Goal: Task Accomplishment & Management: Complete application form

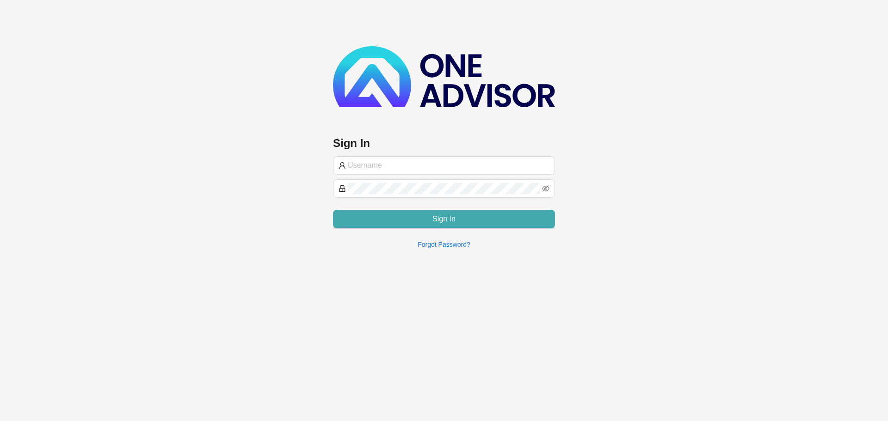
type input "[PERSON_NAME][EMAIL_ADDRESS][DOMAIN_NAME]"
click at [422, 221] on button "Sign In" at bounding box center [444, 219] width 222 height 19
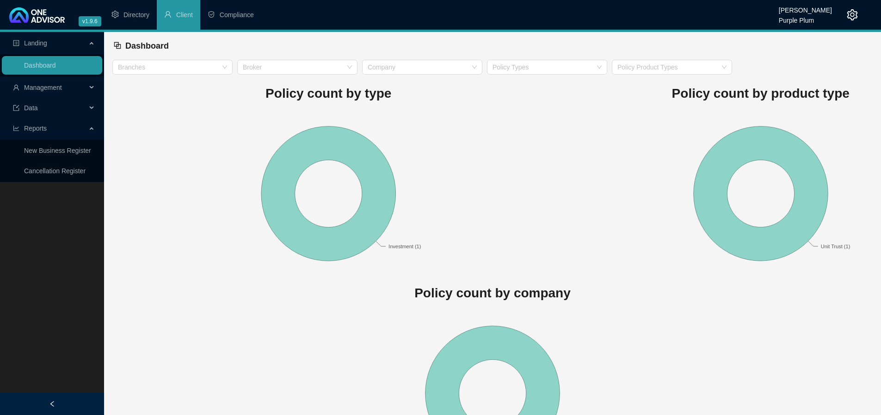
click at [43, 87] on span "Management" at bounding box center [43, 87] width 38 height 7
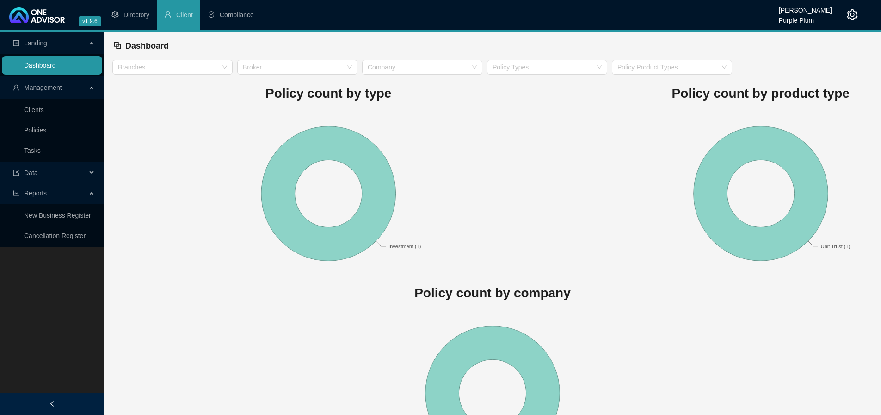
click at [56, 68] on link "Dashboard" at bounding box center [40, 65] width 32 height 7
click at [241, 13] on span "Compliance" at bounding box center [237, 14] width 34 height 7
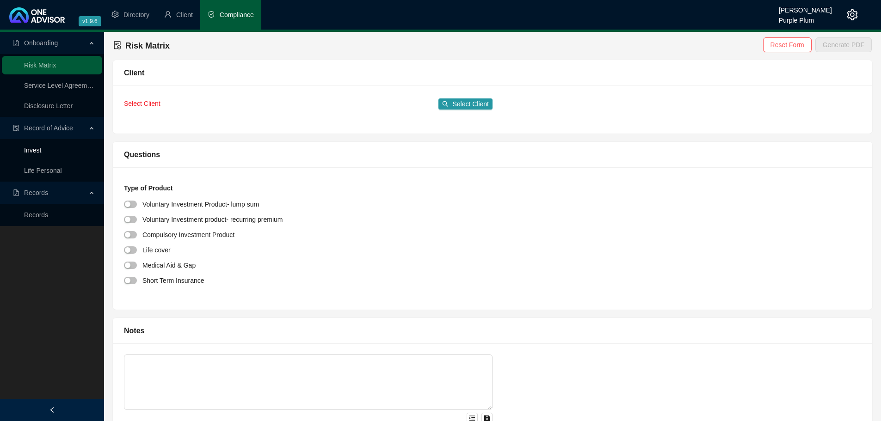
click at [35, 151] on link "Invest" at bounding box center [32, 150] width 17 height 7
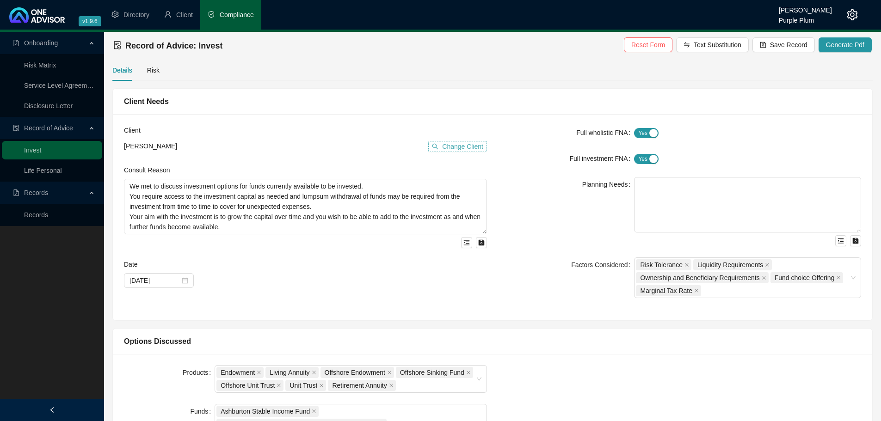
click at [446, 142] on span "Change Client" at bounding box center [462, 147] width 41 height 10
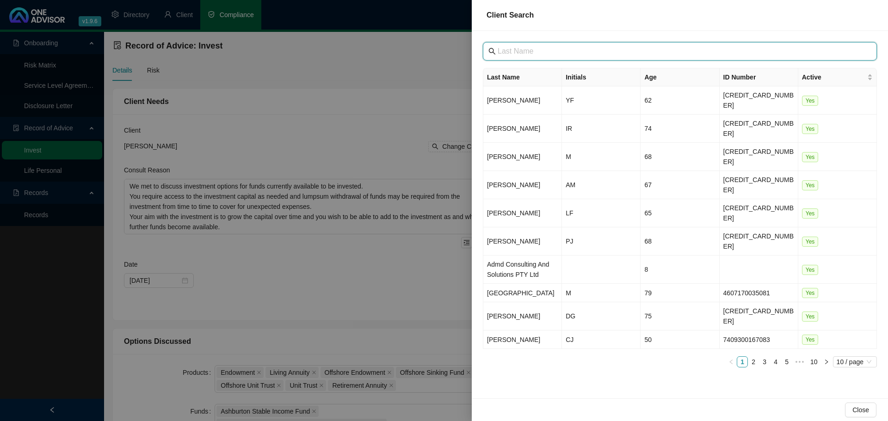
click at [510, 53] on input "text" at bounding box center [681, 51] width 366 height 11
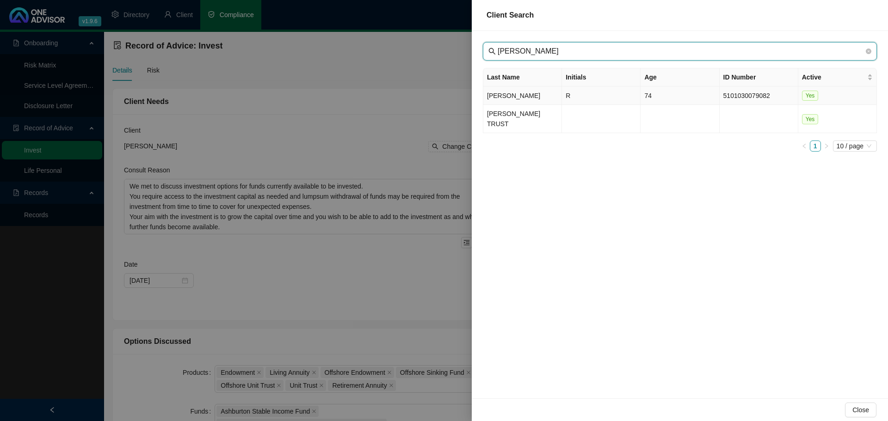
type input "[PERSON_NAME]"
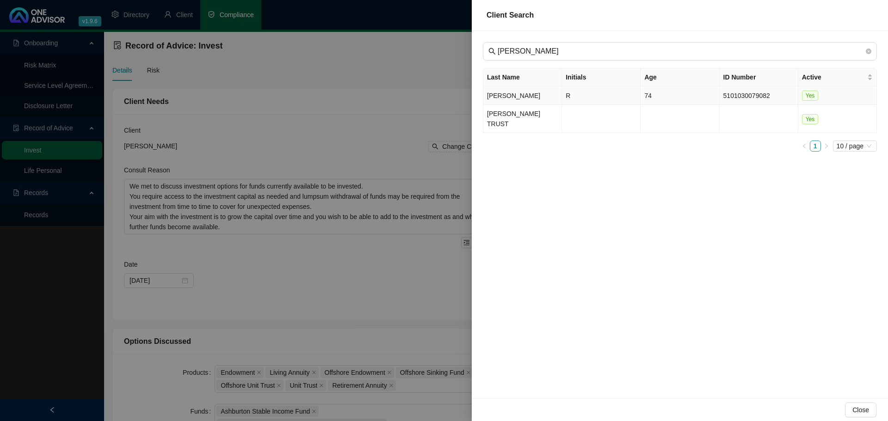
click at [511, 93] on td "[PERSON_NAME]" at bounding box center [522, 96] width 79 height 19
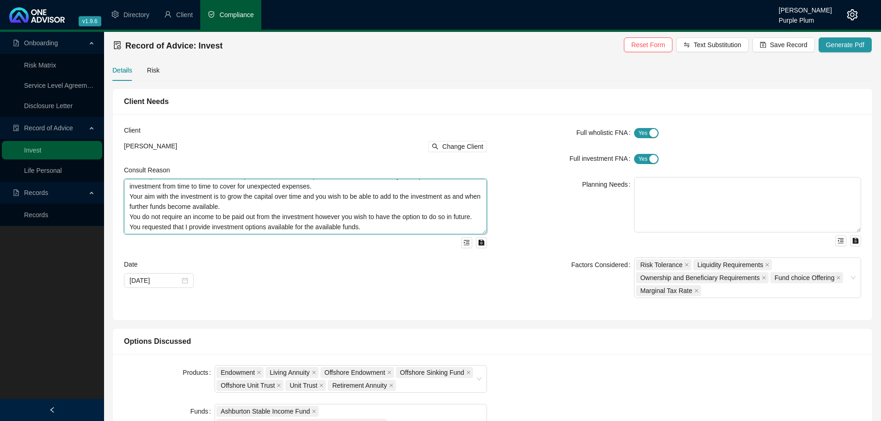
scroll to position [31, 0]
drag, startPoint x: 254, startPoint y: 226, endPoint x: 101, endPoint y: 204, distance: 154.1
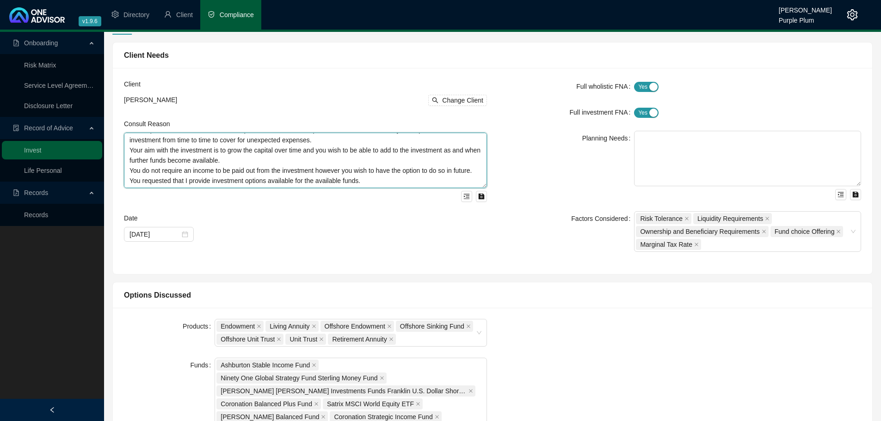
scroll to position [0, 0]
drag, startPoint x: 376, startPoint y: 186, endPoint x: 118, endPoint y: 109, distance: 269.8
click at [118, 109] on div "Client [PERSON_NAME] Change Client Consult Reason We met to discuss investment …" at bounding box center [493, 171] width 760 height 206
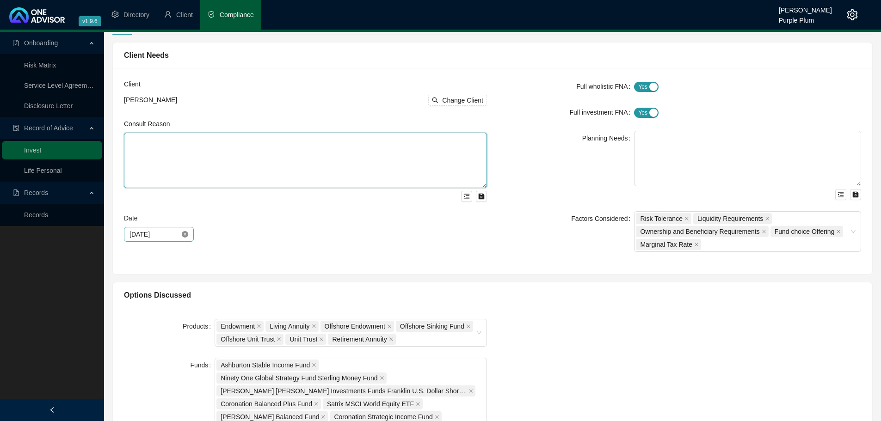
click at [186, 235] on icon "close-circle" at bounding box center [185, 234] width 6 height 6
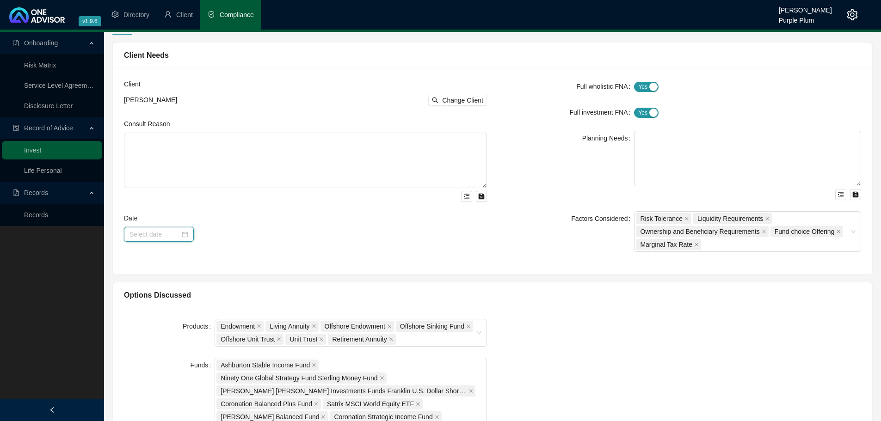
click at [140, 232] on input at bounding box center [155, 234] width 50 height 10
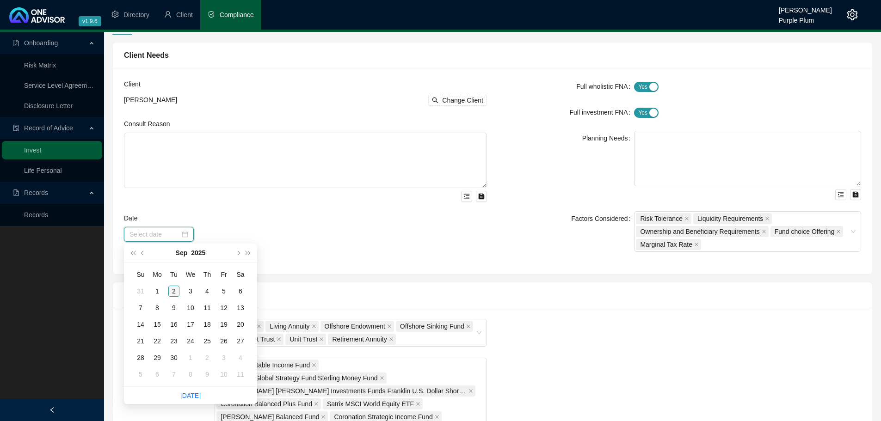
type input "[DATE]"
drag, startPoint x: 170, startPoint y: 290, endPoint x: 200, endPoint y: 288, distance: 30.1
click at [170, 291] on div "2" at bounding box center [173, 291] width 11 height 11
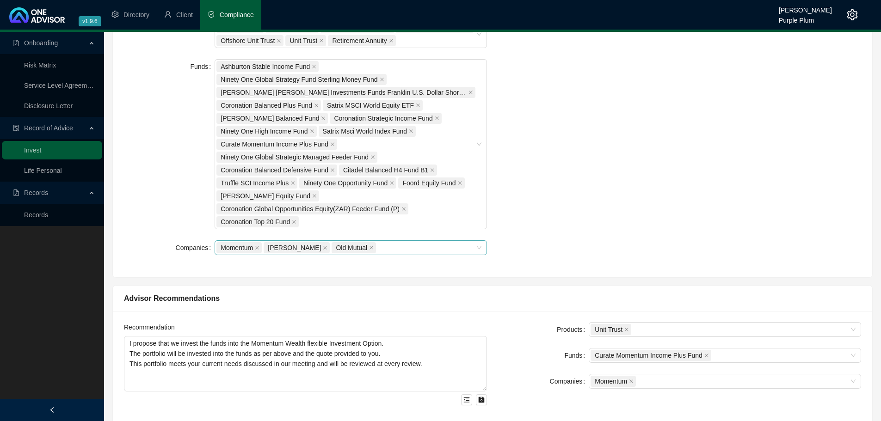
scroll to position [416, 0]
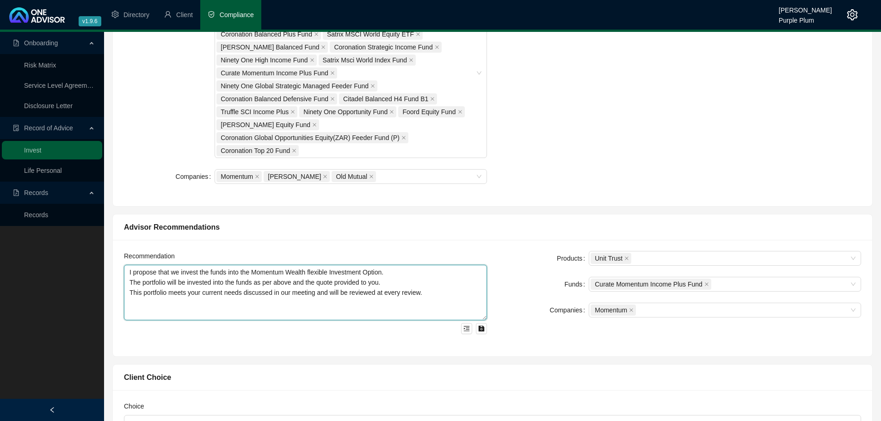
drag, startPoint x: 432, startPoint y: 291, endPoint x: 114, endPoint y: 269, distance: 318.5
click at [114, 269] on div "Recommendation I propose that we invest the funds into the Momentum Wealth flex…" at bounding box center [493, 298] width 760 height 117
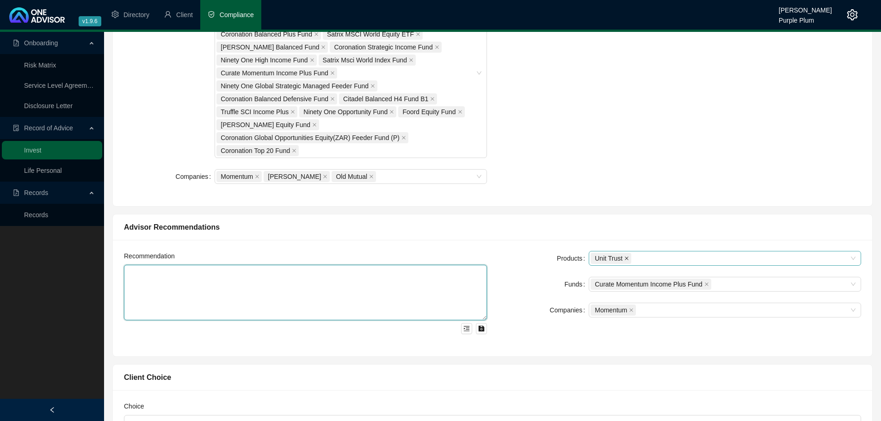
click at [625, 256] on icon "close" at bounding box center [627, 258] width 5 height 5
click at [631, 257] on div at bounding box center [720, 258] width 259 height 7
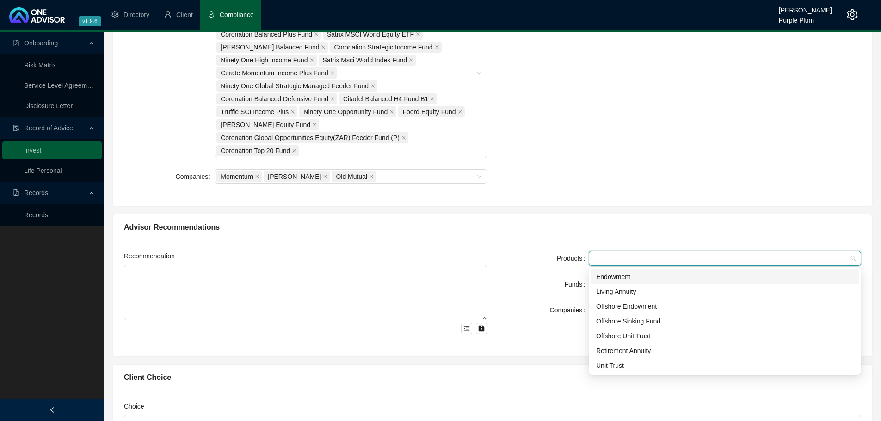
click at [629, 273] on div "Endowment" at bounding box center [725, 277] width 258 height 10
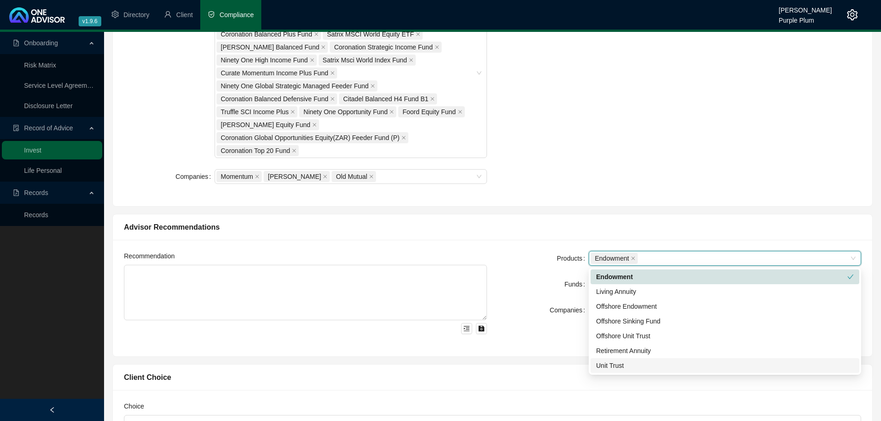
click at [534, 384] on div "Client Choice" at bounding box center [493, 378] width 760 height 26
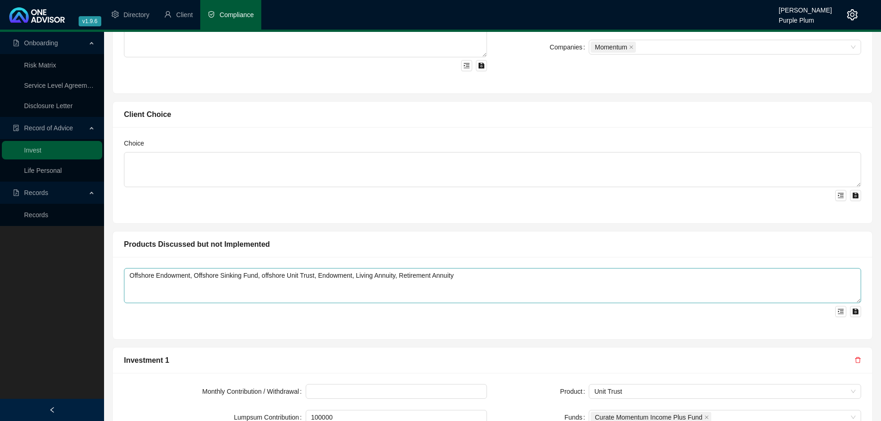
scroll to position [694, 0]
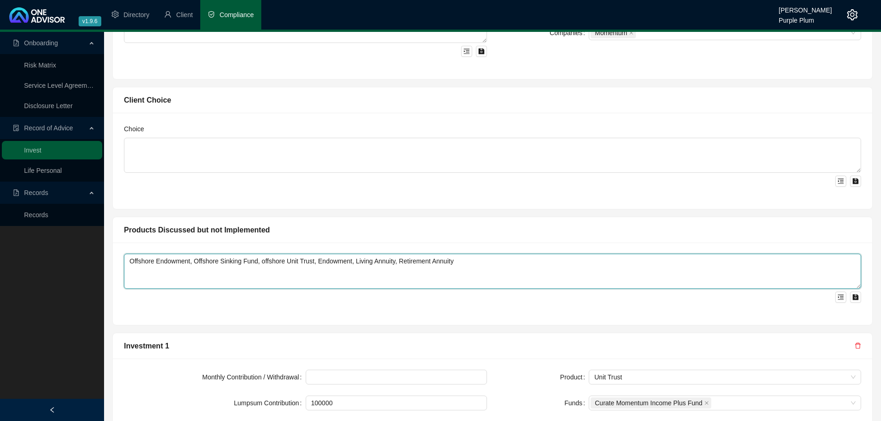
click at [350, 260] on textarea "Offshore Endowment, Offshore Sinking Fund, offshore Unit Trust, Endowment, Livi…" at bounding box center [492, 271] width 737 height 35
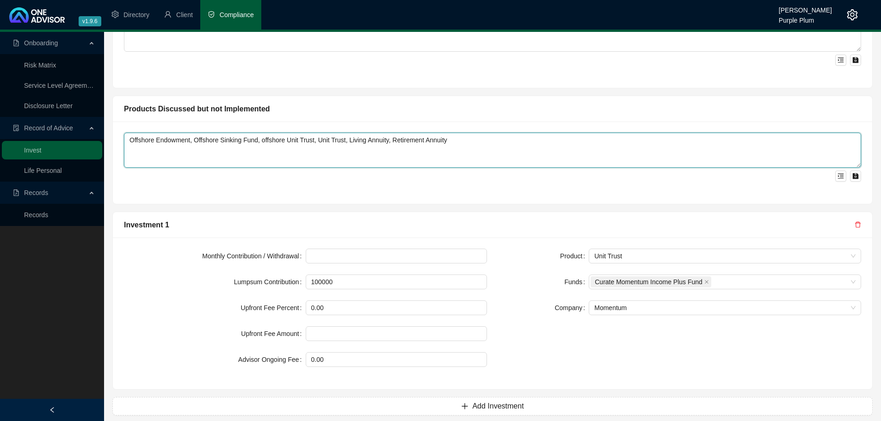
scroll to position [824, 0]
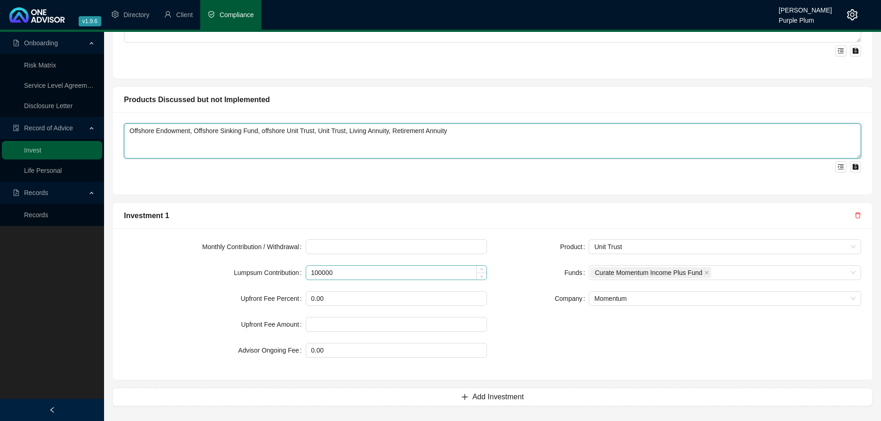
type textarea "Offshore Endowment, Offshore Sinking Fund, offshore Unit Trust, Unit Trust, Liv…"
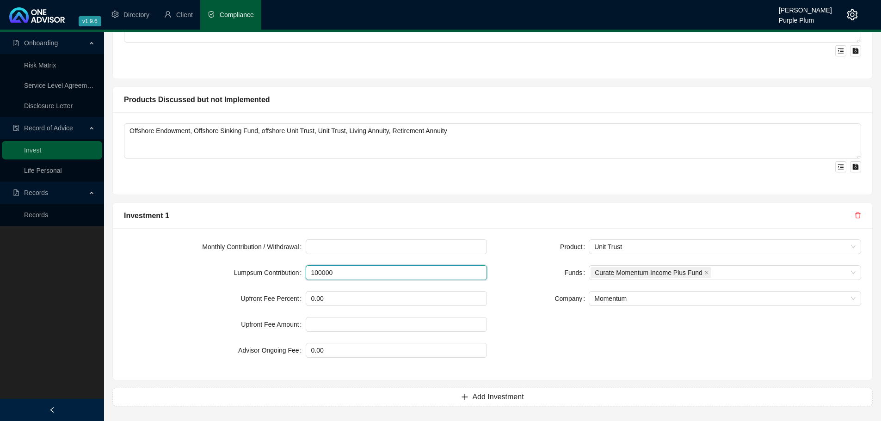
drag, startPoint x: 357, startPoint y: 277, endPoint x: 250, endPoint y: 276, distance: 106.9
click at [250, 276] on div "Lumpsum Contribution 100000" at bounding box center [305, 273] width 363 height 15
type input "2000000"
click at [334, 295] on input "0.00" at bounding box center [396, 299] width 181 height 14
drag, startPoint x: 336, startPoint y: 300, endPoint x: 237, endPoint y: 300, distance: 99.5
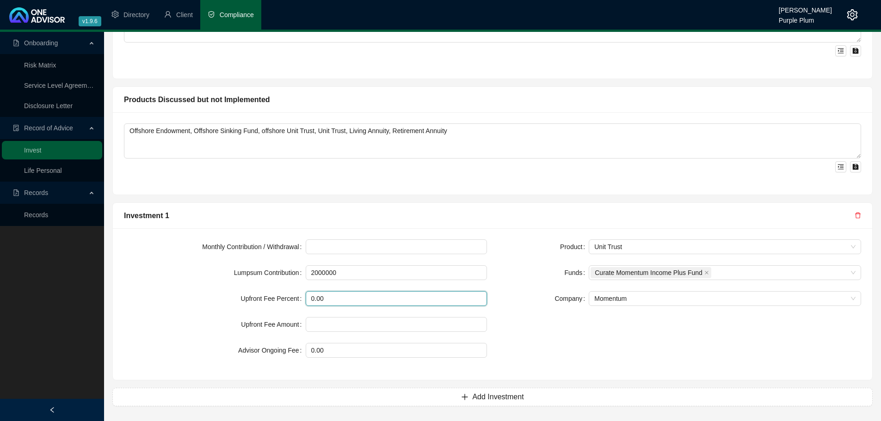
click at [237, 300] on div "Upfront Fee Percent 0.00" at bounding box center [305, 298] width 363 height 15
type input "1.15"
drag, startPoint x: 334, startPoint y: 355, endPoint x: 231, endPoint y: 347, distance: 103.5
click at [231, 347] on div "Advisor Ongoing Fee 0.00" at bounding box center [305, 350] width 363 height 15
type input "1.00"
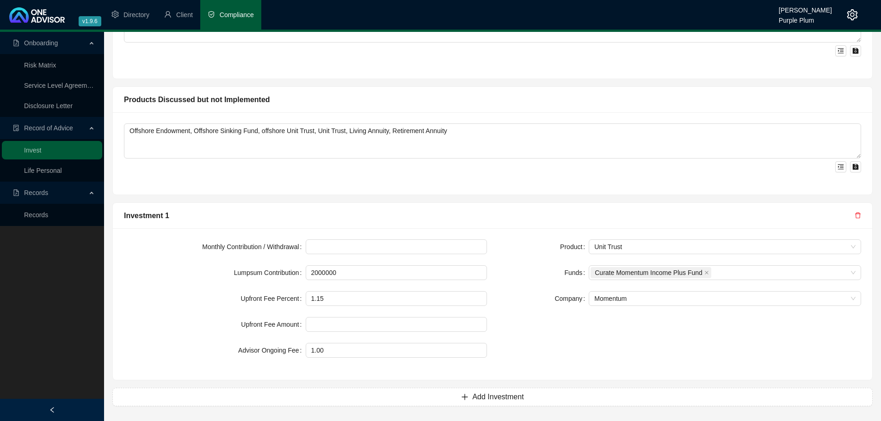
click at [552, 290] on form "Product Unit Trust Funds Curate Momentum Income Plus Fund Company Momentum" at bounding box center [679, 273] width 363 height 67
click at [637, 248] on span "Unit Trust" at bounding box center [724, 247] width 261 height 14
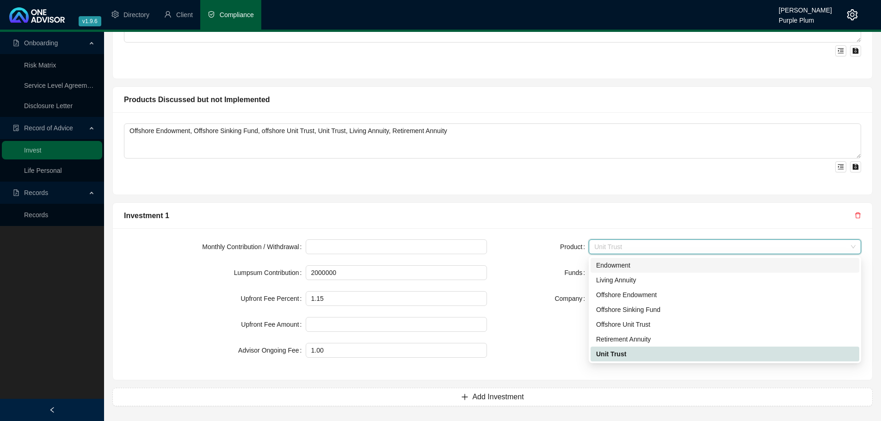
click at [634, 260] on div "Endowment" at bounding box center [725, 265] width 269 height 15
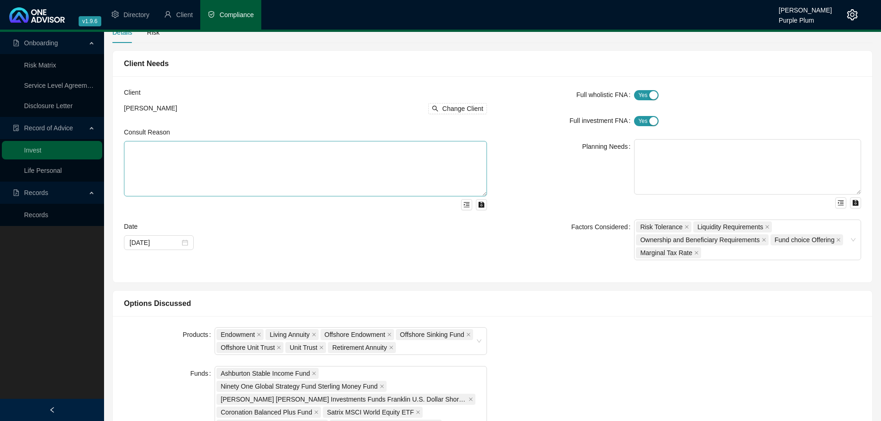
scroll to position [0, 0]
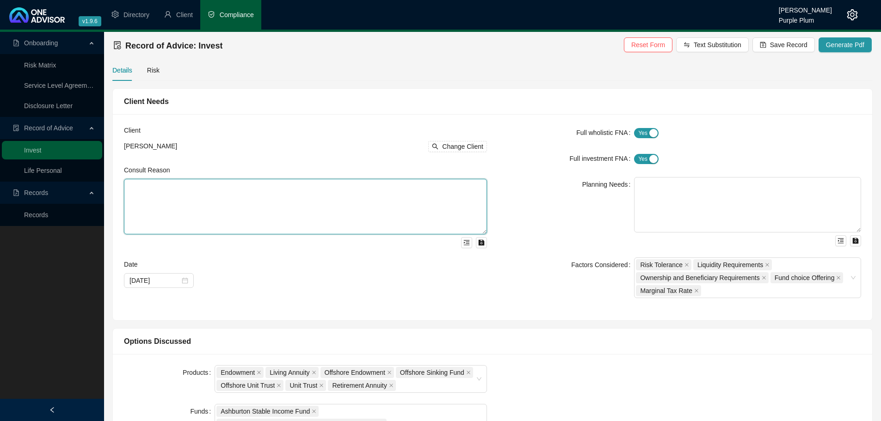
click at [139, 185] on textarea at bounding box center [305, 207] width 363 height 56
paste textarea "We met to discuss investment options for new funds that you wish to invest for …"
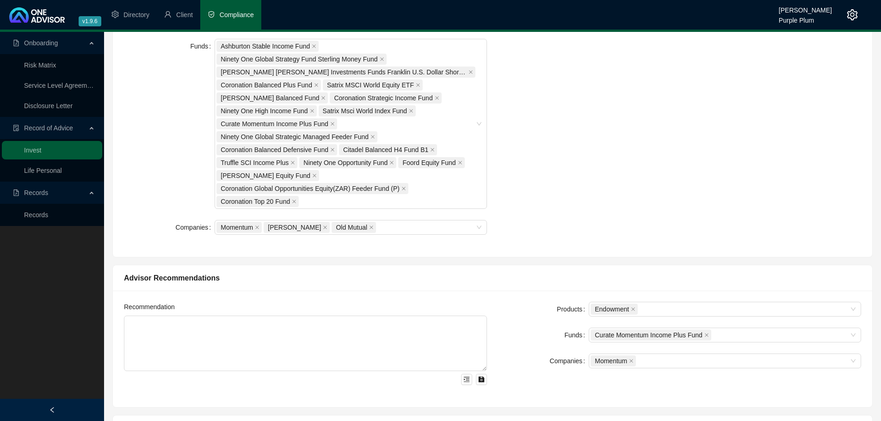
scroll to position [324, 0]
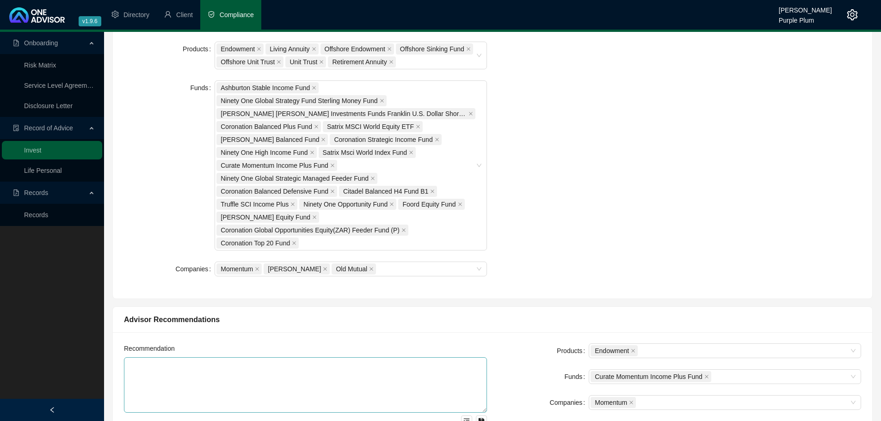
type textarea "We met to discuss investment options for new funds that you wish to invest for …"
click at [135, 361] on textarea at bounding box center [305, 386] width 363 height 56
paste textarea "I propose that we invest the funds into a Momentum Wealth Flexible Endowment Op…"
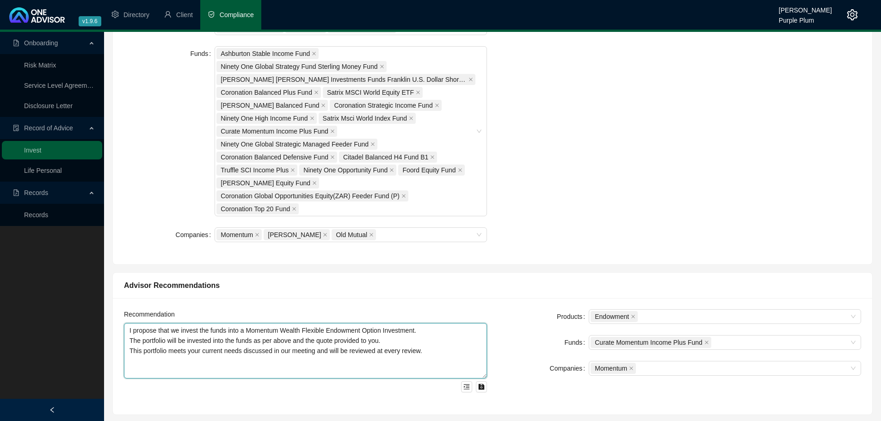
scroll to position [416, 0]
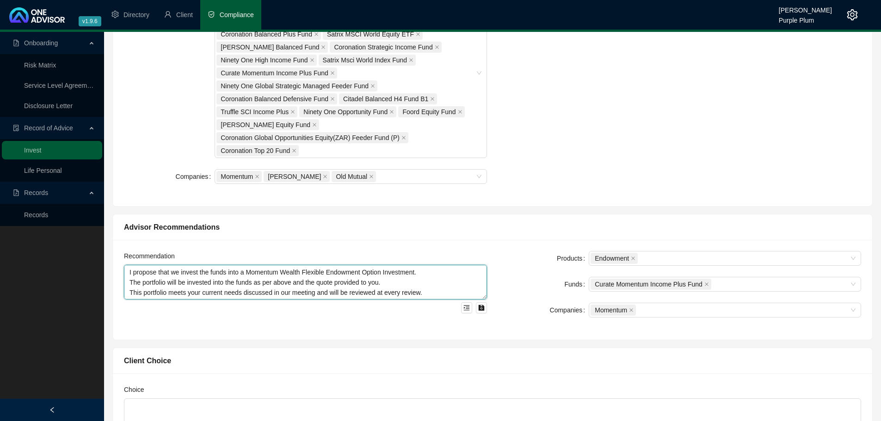
drag, startPoint x: 485, startPoint y: 318, endPoint x: 485, endPoint y: 297, distance: 20.8
click at [485, 297] on textarea "I propose that we invest the funds into a Momentum Wealth Flexible Endowment Op…" at bounding box center [305, 282] width 363 height 35
type textarea "I propose that we invest the funds into a Momentum Wealth Flexible Endowment Op…"
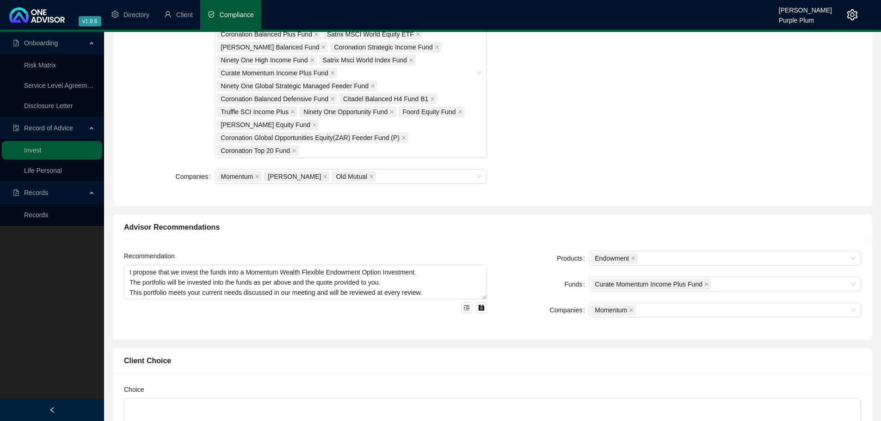
click at [532, 328] on div "Products Endowment Funds Curate Momentum Income Plus Fund Companies Momentum" at bounding box center [680, 290] width 374 height 78
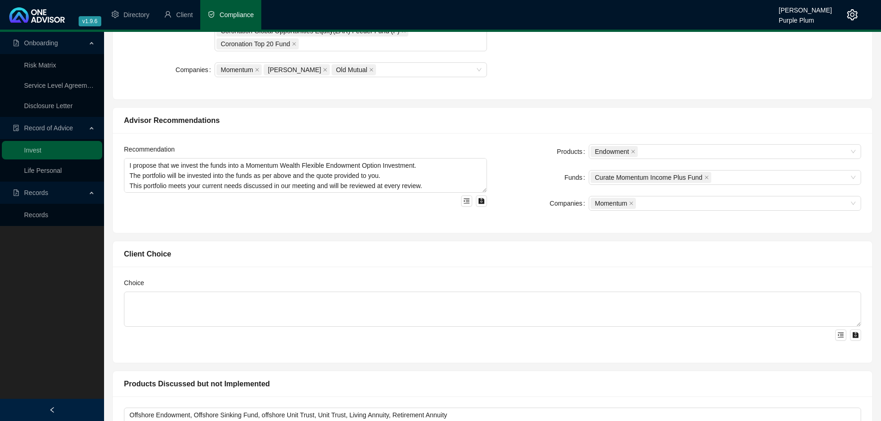
scroll to position [694, 0]
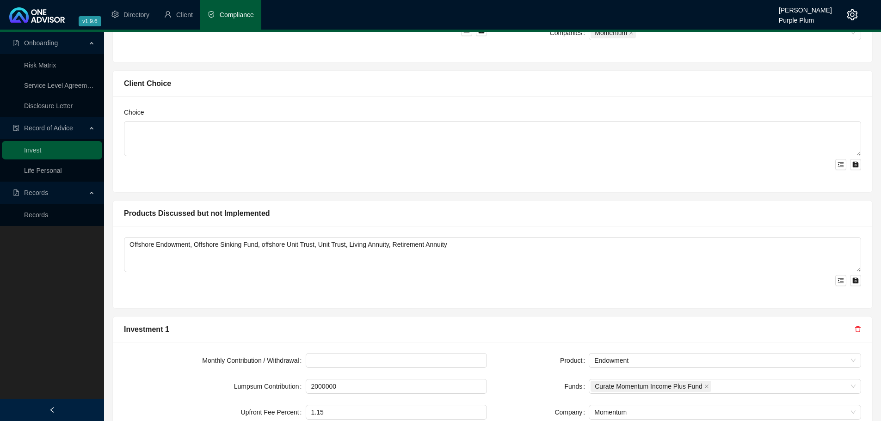
click at [876, 173] on div "Client Choice Choice" at bounding box center [492, 128] width 769 height 130
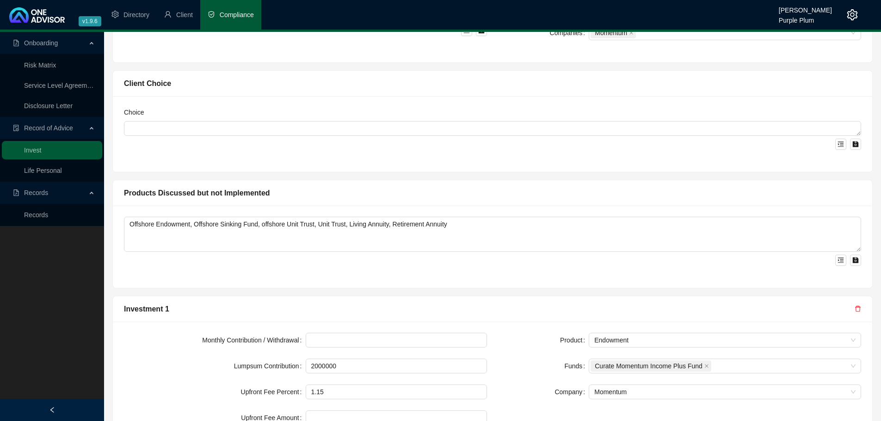
drag, startPoint x: 856, startPoint y: 155, endPoint x: 856, endPoint y: 105, distance: 50.0
click at [856, 105] on div "Choice" at bounding box center [493, 134] width 760 height 76
click at [656, 204] on div "Products Discussed but not Implemented" at bounding box center [493, 193] width 760 height 26
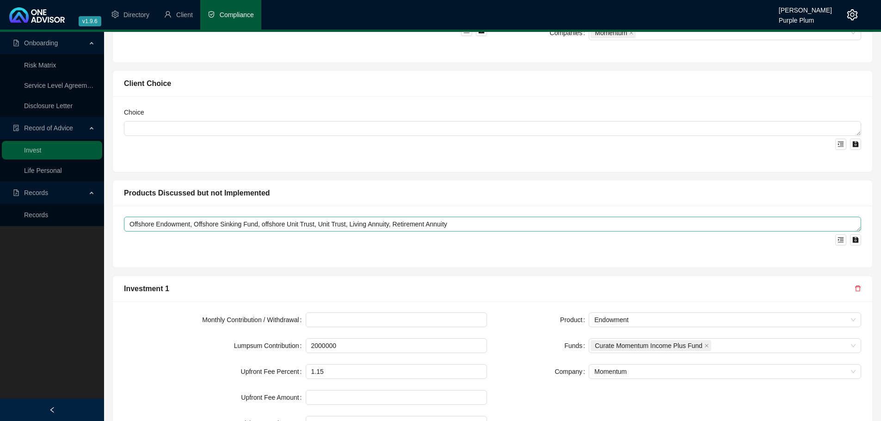
drag, startPoint x: 858, startPoint y: 247, endPoint x: 858, endPoint y: 225, distance: 22.2
click at [858, 225] on textarea "Offshore Endowment, Offshore Sinking Fund, offshore Unit Trust, Unit Trust, Liv…" at bounding box center [492, 224] width 737 height 15
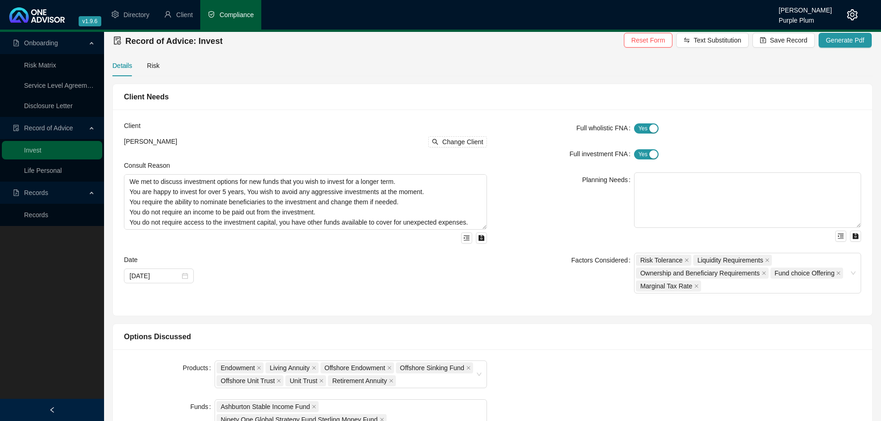
scroll to position [0, 0]
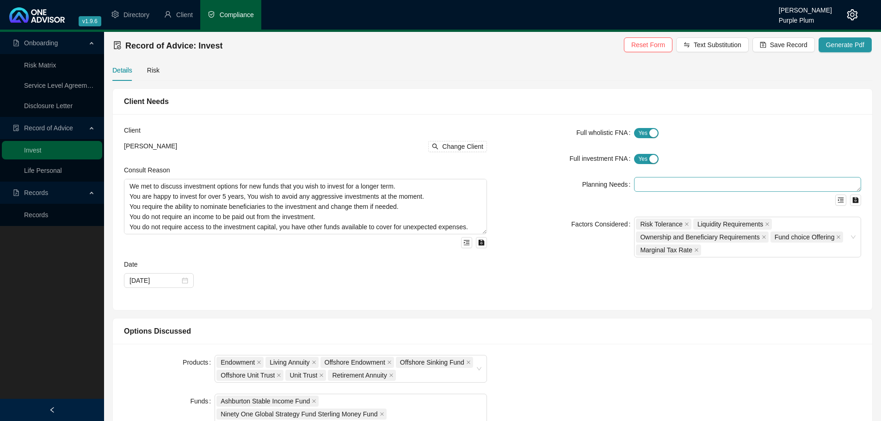
drag, startPoint x: 859, startPoint y: 228, endPoint x: 859, endPoint y: 186, distance: 41.2
click at [859, 186] on textarea at bounding box center [747, 184] width 227 height 15
click at [160, 71] on div "Details Risk" at bounding box center [492, 70] width 761 height 21
click at [148, 73] on div "Risk" at bounding box center [153, 70] width 12 height 10
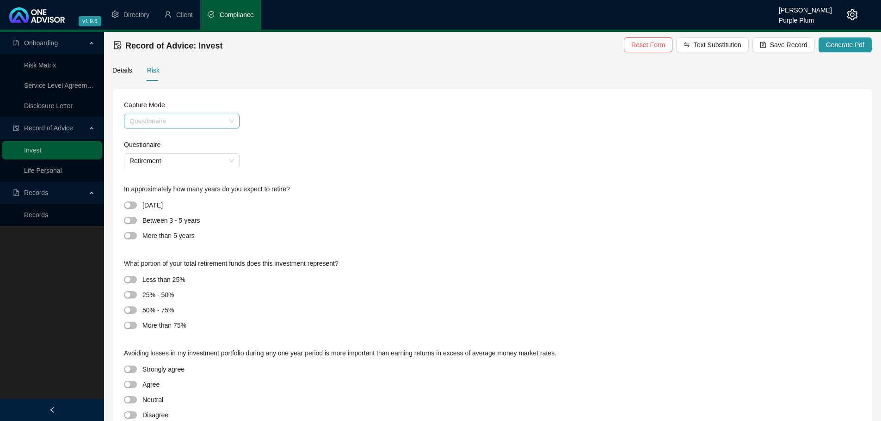
click at [203, 120] on span "Questionaire" at bounding box center [182, 121] width 105 height 14
click at [162, 133] on div "Questionaire" at bounding box center [182, 139] width 112 height 15
click at [166, 155] on span "Retirement" at bounding box center [182, 161] width 105 height 14
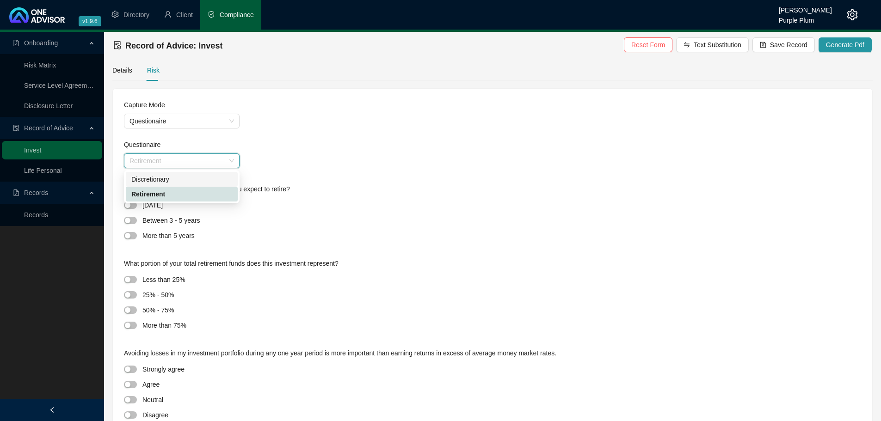
click at [162, 181] on div "Discretionary" at bounding box center [181, 179] width 101 height 10
click at [130, 222] on div "button" at bounding box center [128, 221] width 6 height 6
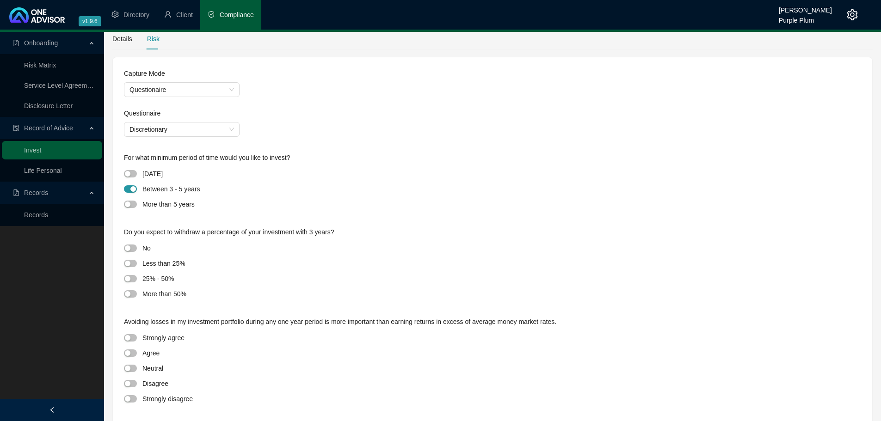
scroll to position [46, 0]
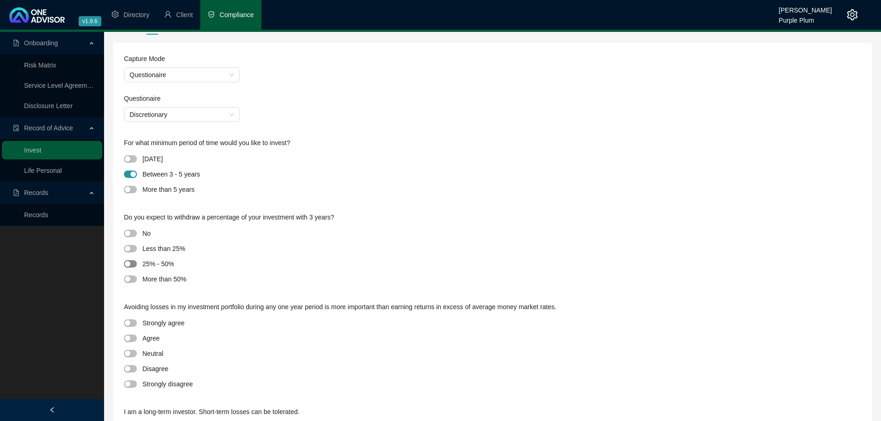
click at [130, 262] on span "button" at bounding box center [130, 263] width 13 height 7
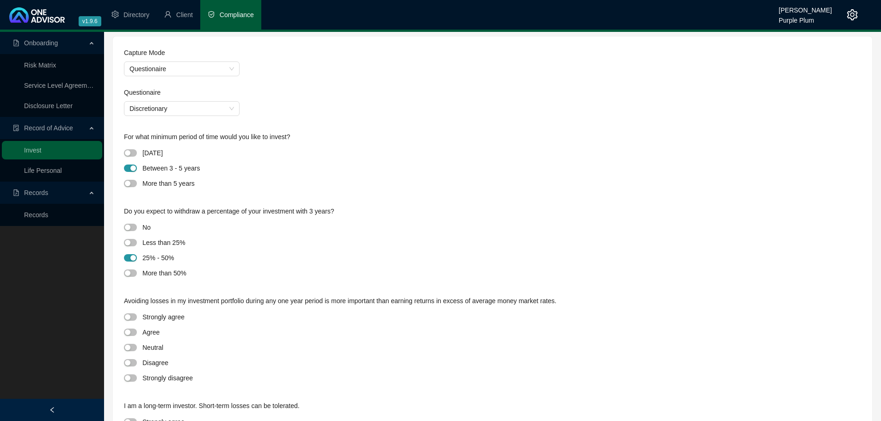
scroll to position [139, 0]
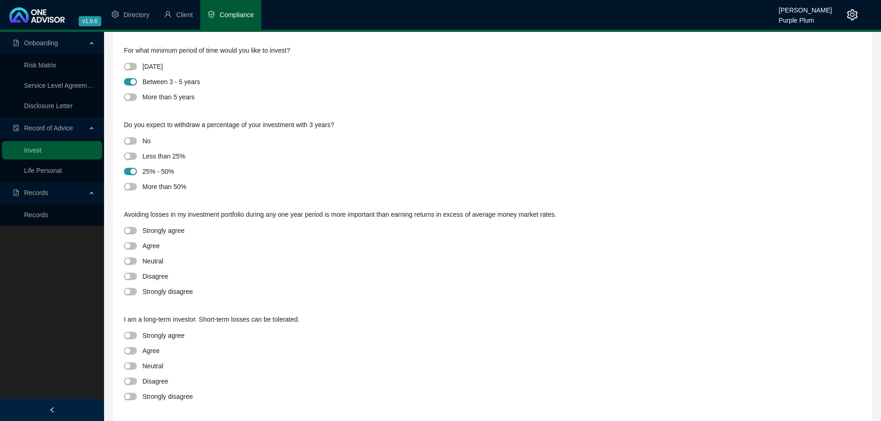
drag, startPoint x: 135, startPoint y: 260, endPoint x: 152, endPoint y: 260, distance: 17.1
click at [135, 260] on span "button" at bounding box center [130, 261] width 13 height 7
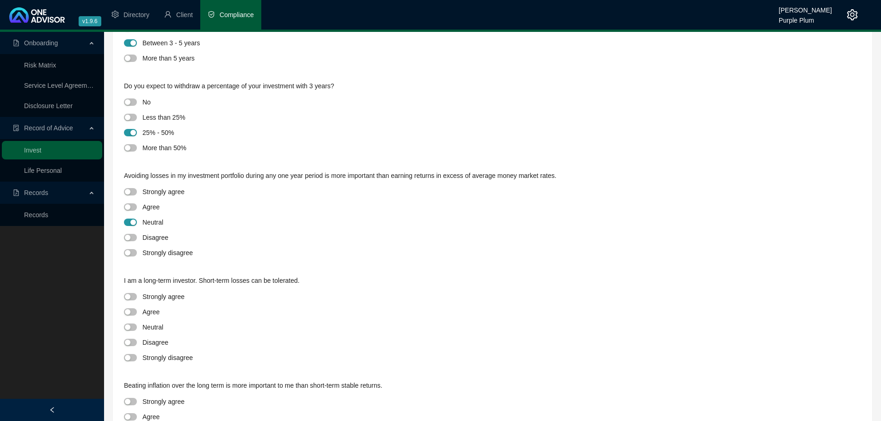
scroll to position [231, 0]
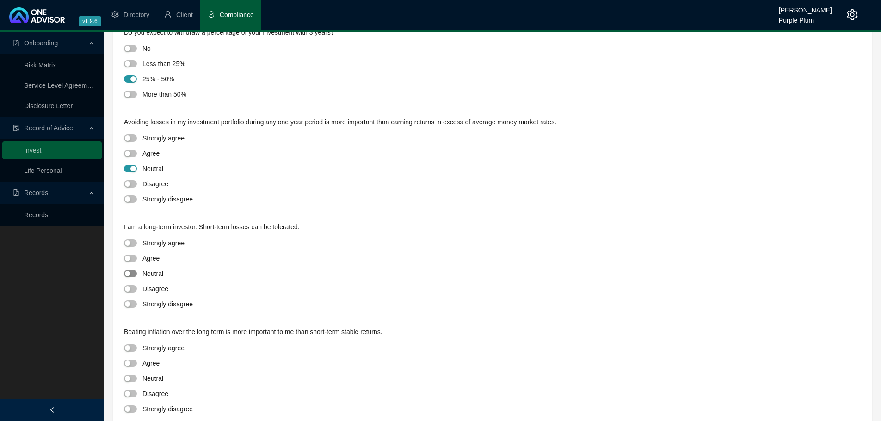
click at [132, 271] on span "button" at bounding box center [130, 273] width 13 height 7
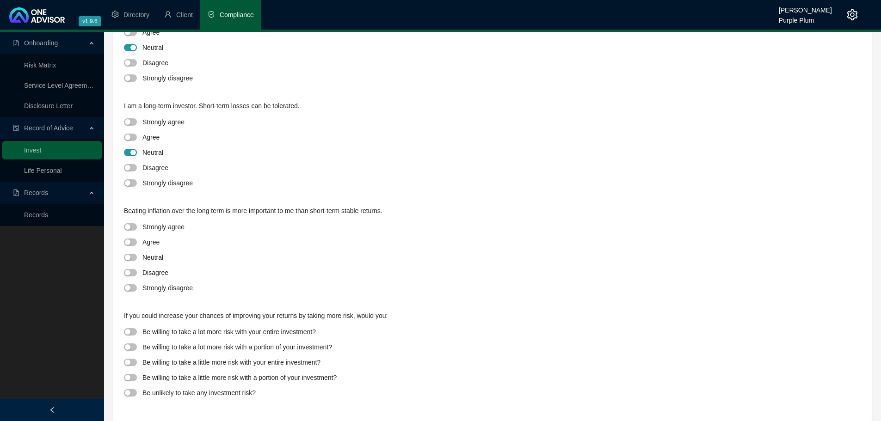
scroll to position [354, 0]
click at [136, 256] on span "button" at bounding box center [130, 256] width 13 height 7
click at [128, 361] on div "button" at bounding box center [128, 362] width 6 height 6
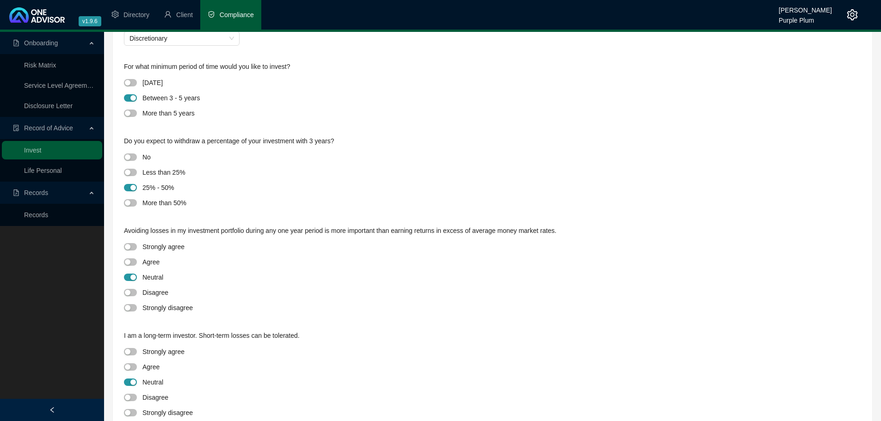
scroll to position [0, 0]
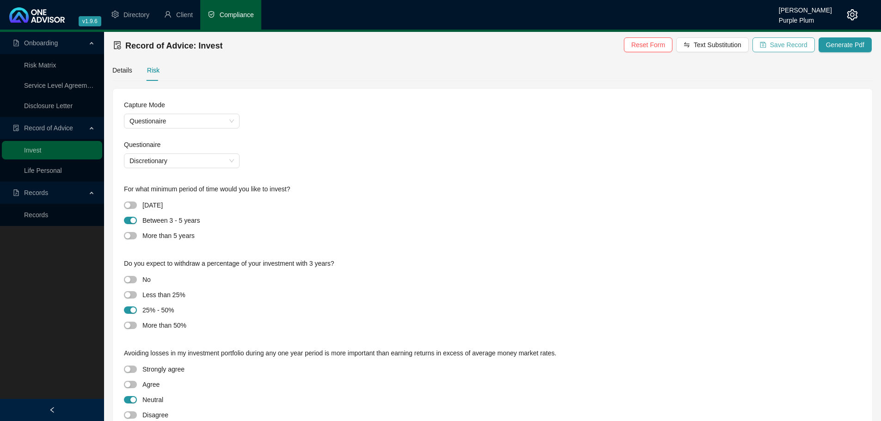
click at [780, 42] on span "Save Record" at bounding box center [788, 45] width 37 height 10
click at [845, 46] on span "Generate Pdf" at bounding box center [845, 45] width 38 height 10
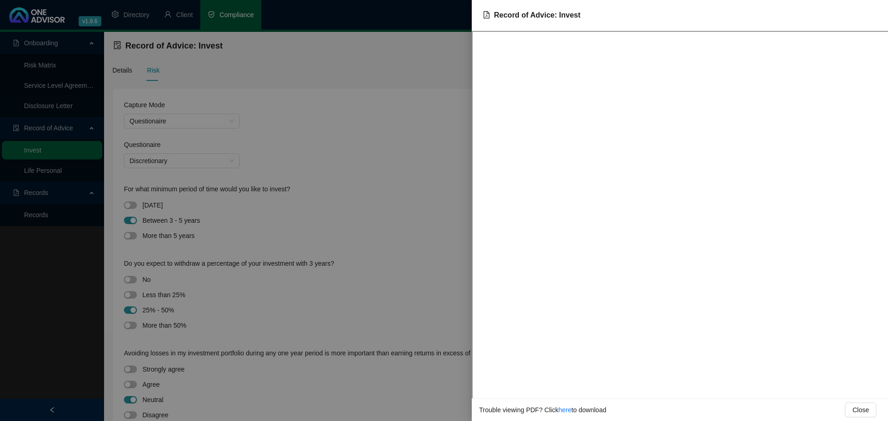
click at [431, 100] on div at bounding box center [444, 210] width 888 height 421
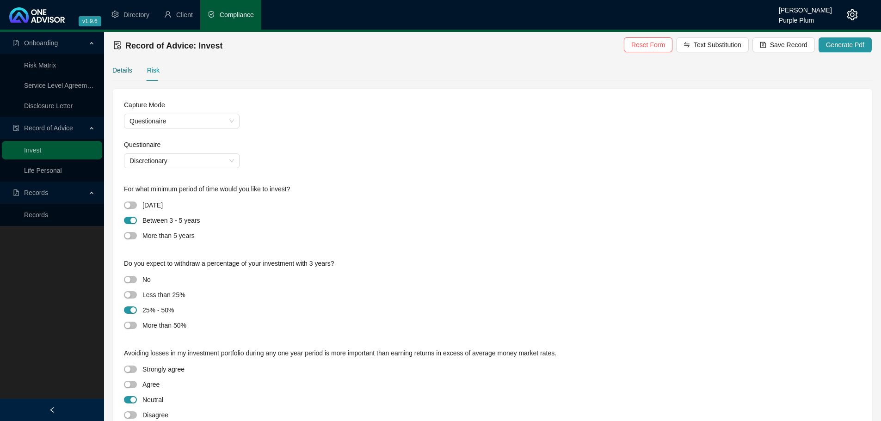
click at [125, 67] on div "Details" at bounding box center [122, 70] width 20 height 10
